Goal: Information Seeking & Learning: Learn about a topic

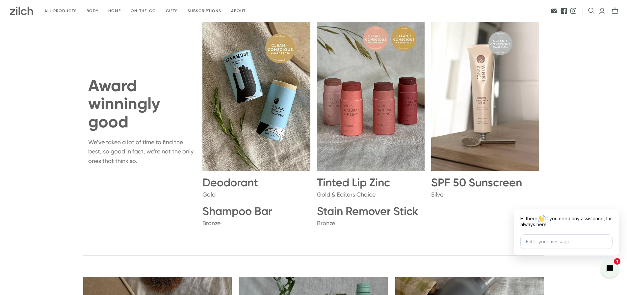
scroll to position [593, 0]
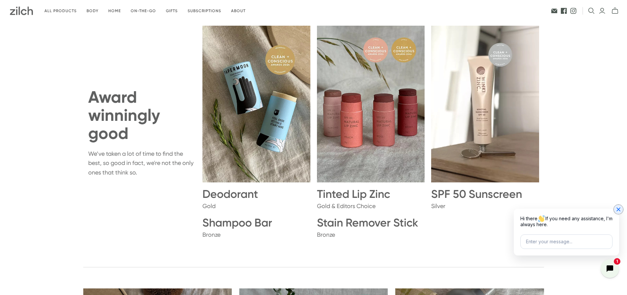
click at [620, 210] on icon "Close chat widget" at bounding box center [618, 209] width 7 height 7
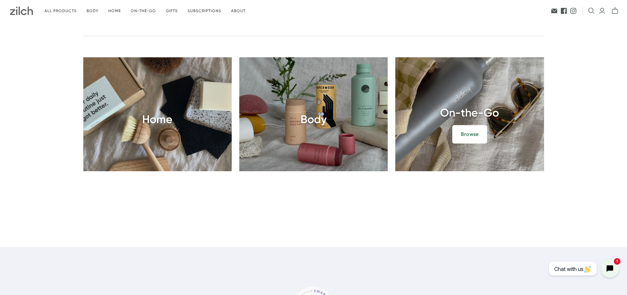
scroll to position [790, 0]
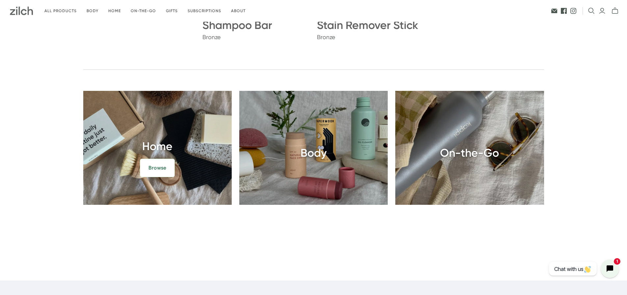
click at [161, 165] on span "Browse" at bounding box center [157, 168] width 35 height 18
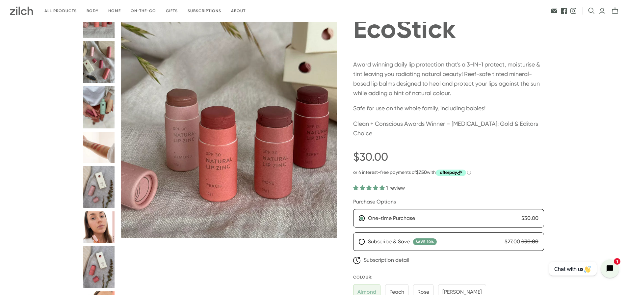
scroll to position [132, 0]
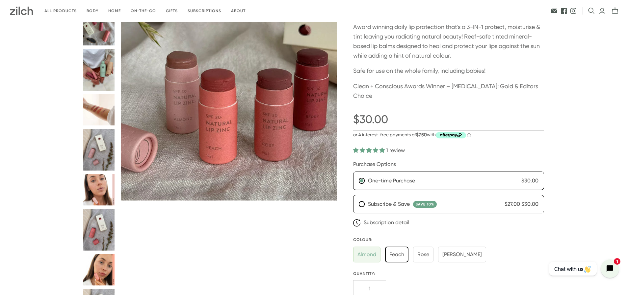
click at [402, 247] on input "Peach" at bounding box center [396, 255] width 23 height 16
radio input "true"
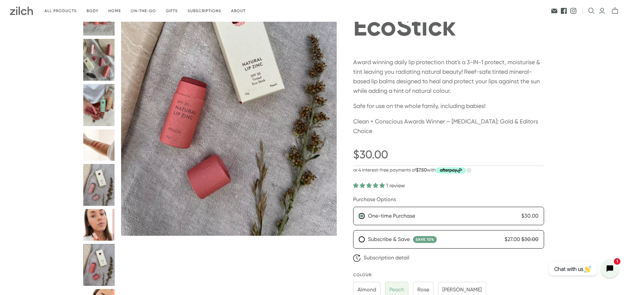
scroll to position [99, 0]
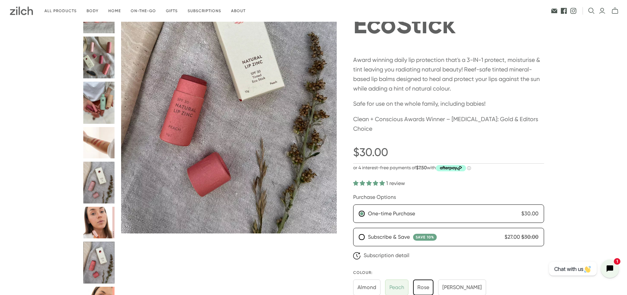
click at [428, 280] on input "Rose" at bounding box center [423, 288] width 20 height 16
radio input "true"
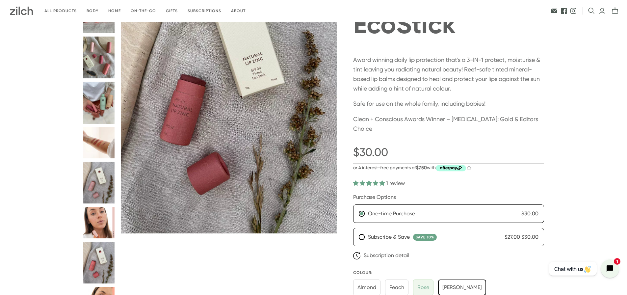
click at [445, 280] on input "Berry" at bounding box center [462, 288] width 48 height 16
radio input "true"
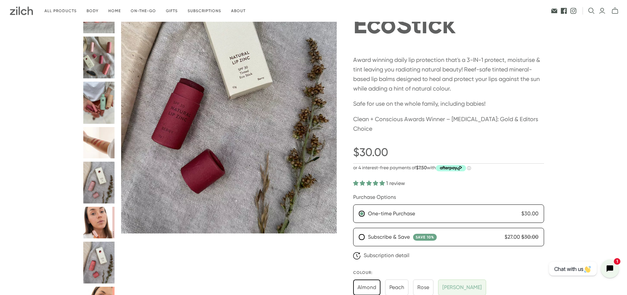
click at [367, 280] on input "Almond" at bounding box center [366, 288] width 27 height 16
radio input "true"
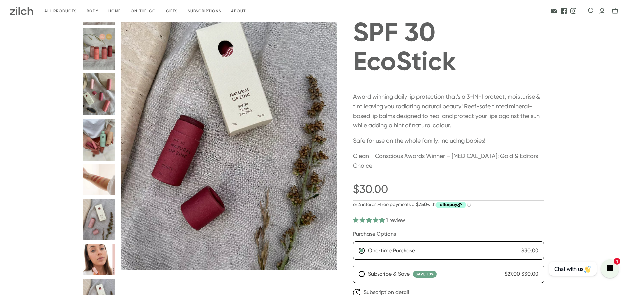
scroll to position [66, 0]
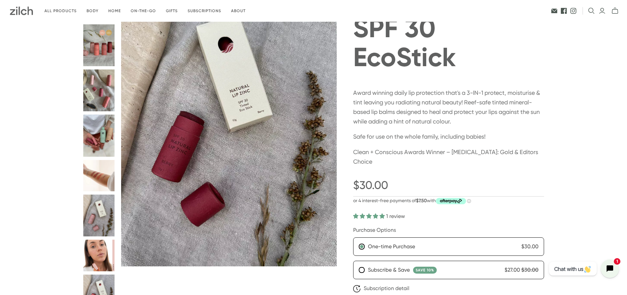
radio input "true"
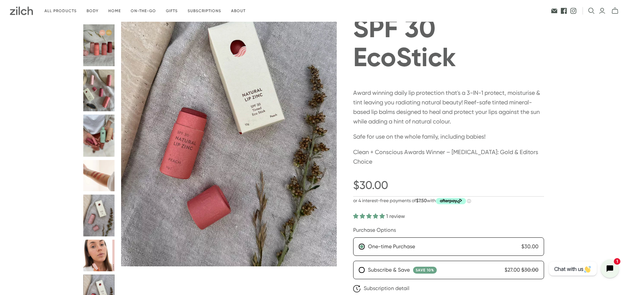
radio input "true"
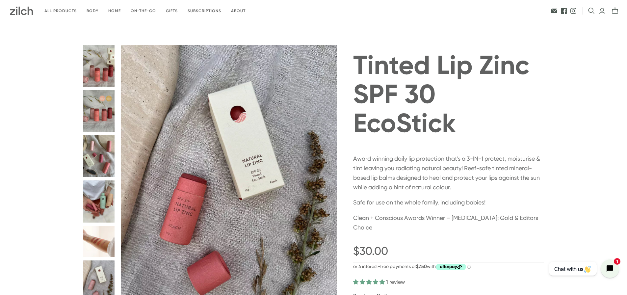
click at [100, 73] on button "Tinted Lip Zinc SPF 30 EcoStick thumbnail" at bounding box center [99, 66] width 32 height 42
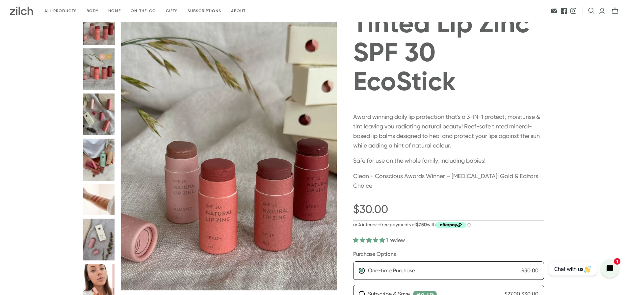
scroll to position [33, 0]
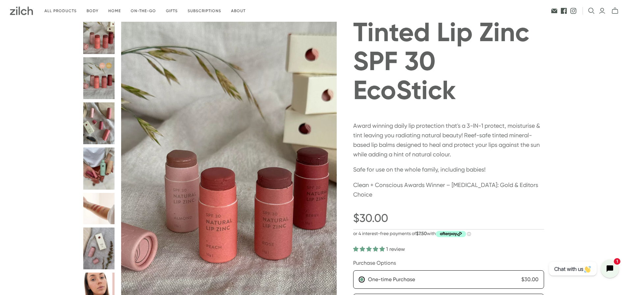
click at [96, 74] on button "Tinted Lip Zinc SPF 30 EcoStick thumbnail" at bounding box center [99, 78] width 32 height 42
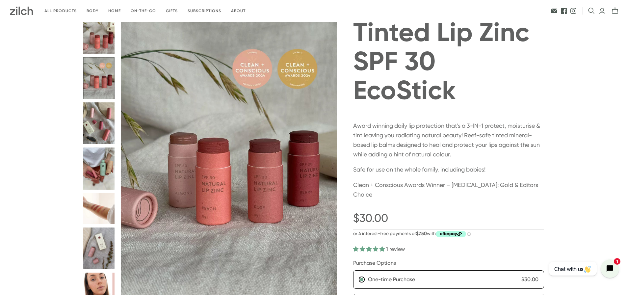
click at [97, 121] on button "Tinted Lip Zinc SPF 30 EcoStick thumbnail" at bounding box center [99, 123] width 32 height 42
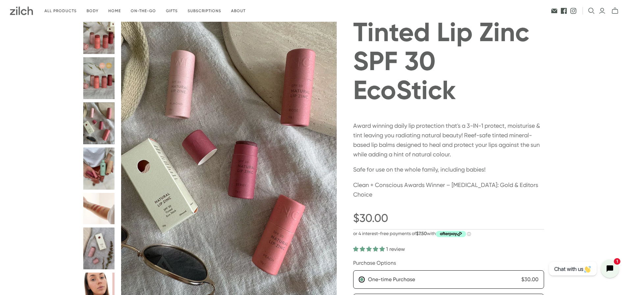
click at [97, 167] on button "Tinted Lip Zinc SPF 30 EcoStick thumbnail" at bounding box center [99, 169] width 32 height 42
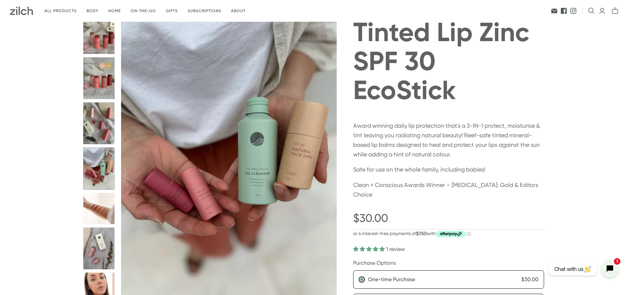
click at [97, 198] on button "Tinted Lip Zinc SPF 30 EcoStick thumbnail" at bounding box center [99, 209] width 32 height 32
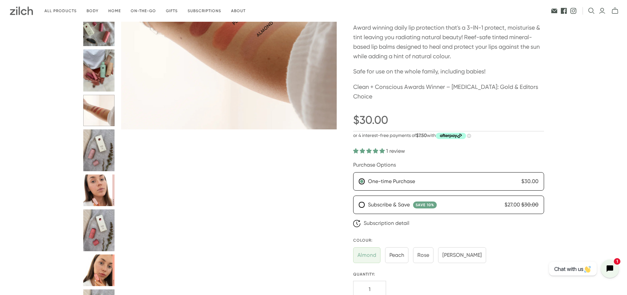
scroll to position [132, 0]
click at [104, 151] on button "Tinted Lip Zinc SPF 30 EcoStick thumbnail" at bounding box center [99, 150] width 32 height 42
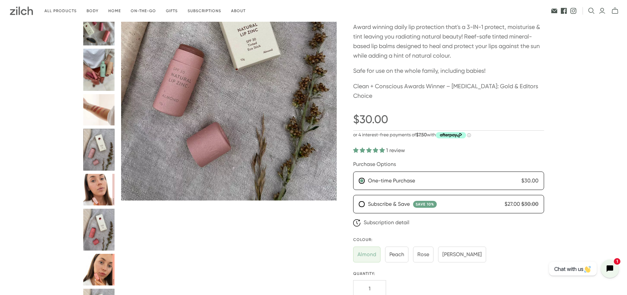
click at [106, 193] on button "Tinted Lip Zinc SPF 30 EcoStick thumbnail" at bounding box center [99, 190] width 32 height 32
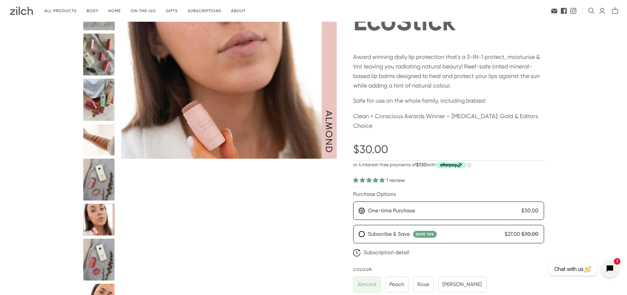
scroll to position [165, 0]
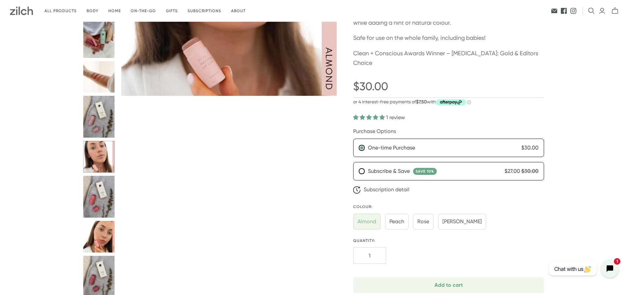
click at [108, 201] on button "Tinted Lip Zinc SPF 30 EcoStick thumbnail" at bounding box center [99, 197] width 32 height 42
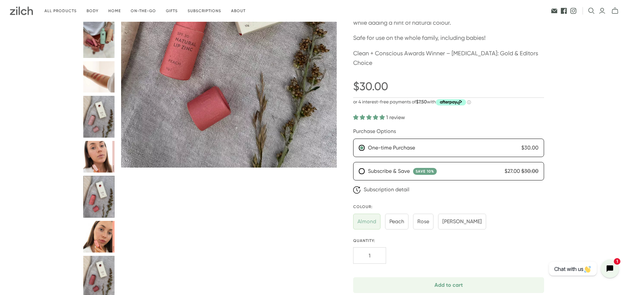
click at [103, 240] on button "Tinted Lip Zinc SPF 30 EcoStick thumbnail" at bounding box center [99, 237] width 32 height 32
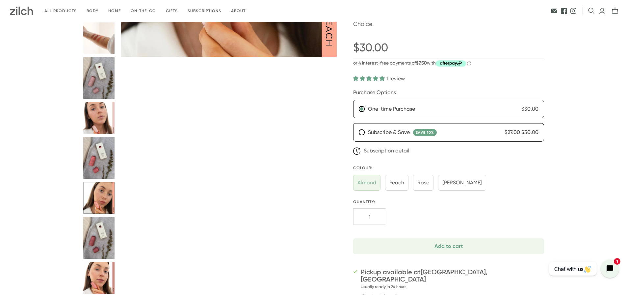
scroll to position [230, 0]
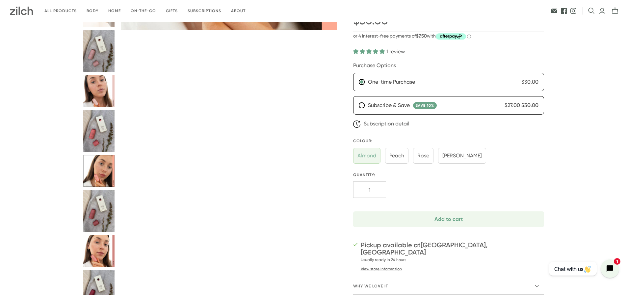
click at [97, 213] on button "Tinted Lip Zinc SPF 30 EcoStick thumbnail" at bounding box center [99, 211] width 32 height 42
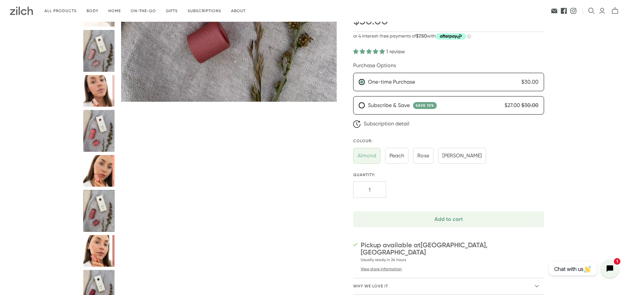
click at [102, 243] on button "Tinted Lip Zinc SPF 30 EcoStick thumbnail" at bounding box center [99, 251] width 32 height 32
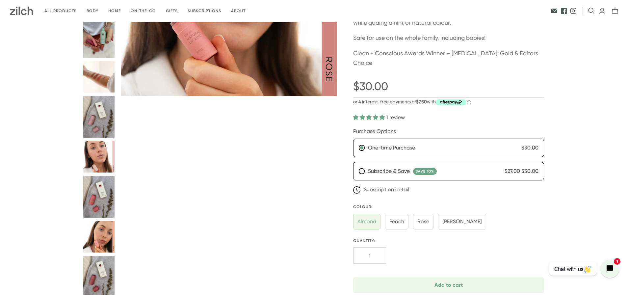
scroll to position [33, 0]
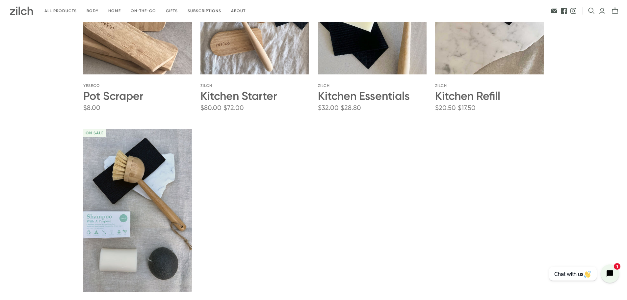
scroll to position [988, 0]
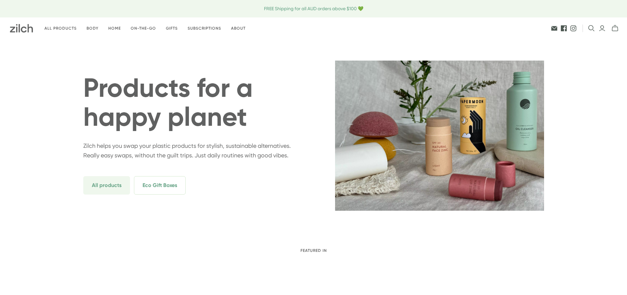
scroll to position [790, 0]
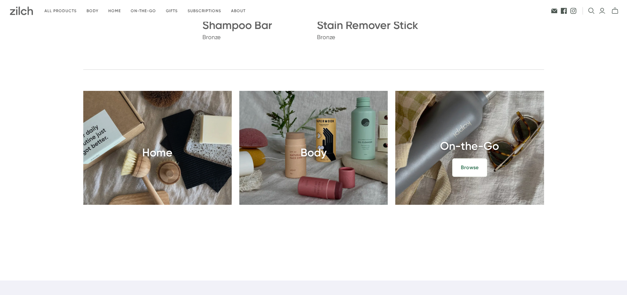
click at [477, 149] on h3 "On-the-Go" at bounding box center [469, 146] width 149 height 12
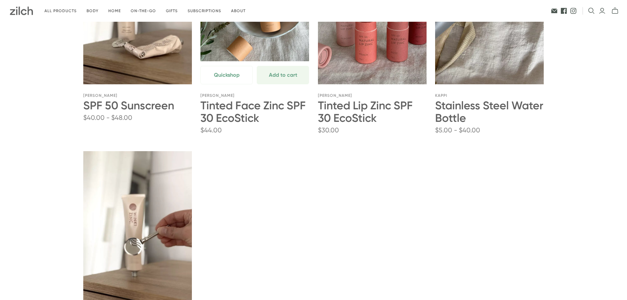
scroll to position [198, 0]
